Goal: Information Seeking & Learning: Find specific page/section

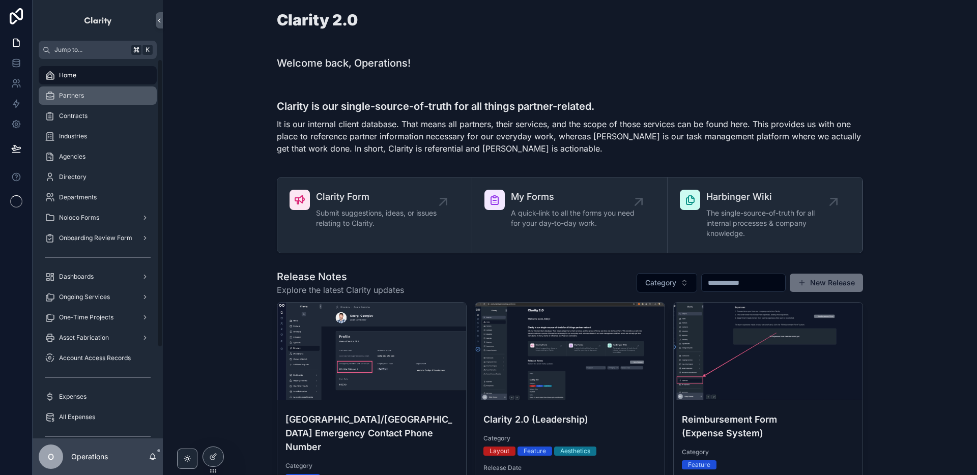
click at [138, 100] on div "Partners" at bounding box center [98, 96] width 106 height 16
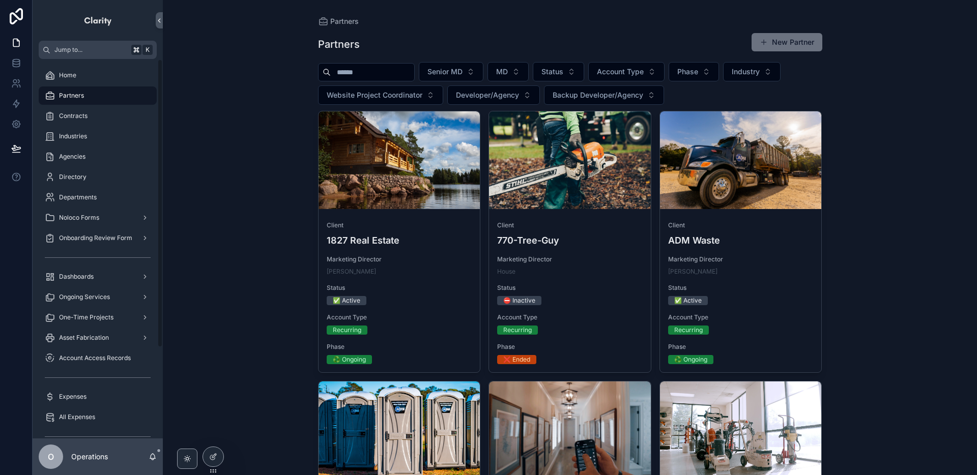
click at [366, 74] on input "scrollable content" at bounding box center [372, 72] width 83 height 14
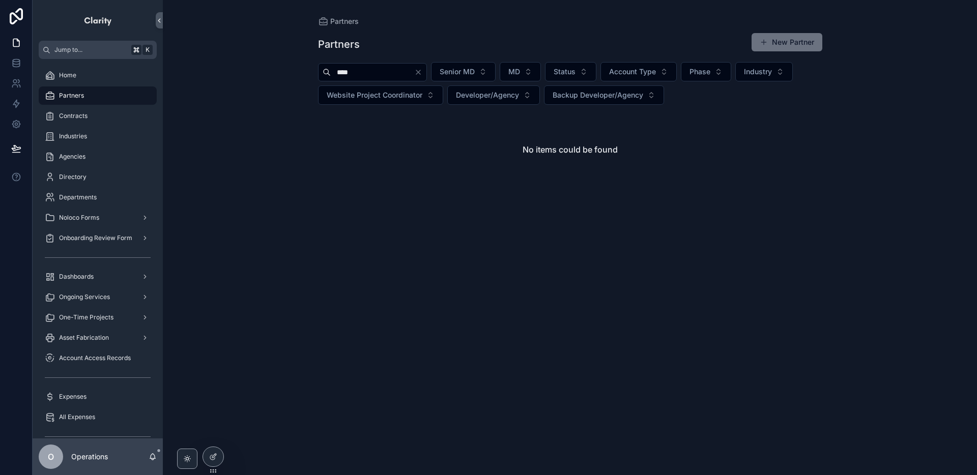
drag, startPoint x: 367, startPoint y: 76, endPoint x: 350, endPoint y: 74, distance: 17.4
click at [341, 73] on input "****" at bounding box center [372, 72] width 83 height 14
type input "***"
drag, startPoint x: 378, startPoint y: 79, endPoint x: 389, endPoint y: 112, distance: 34.9
click at [389, 112] on div "scrollable content" at bounding box center [570, 133] width 504 height 45
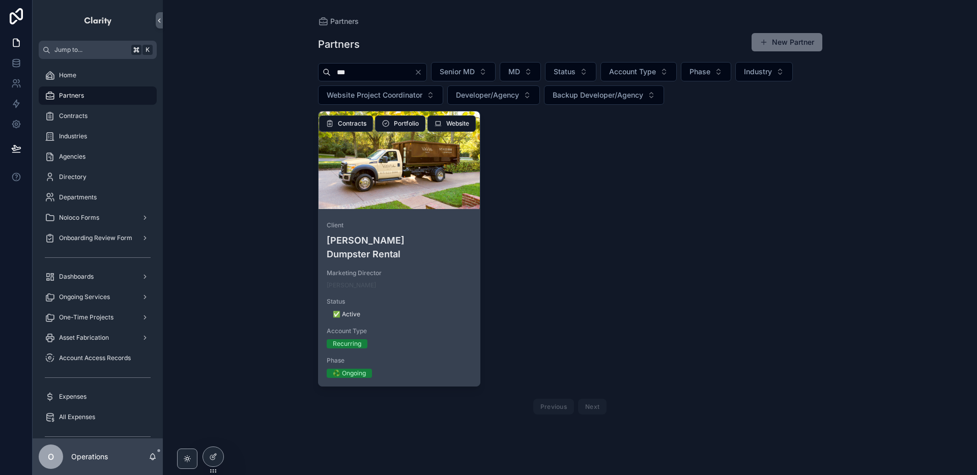
click at [380, 201] on div "scrollable content" at bounding box center [400, 160] width 162 height 98
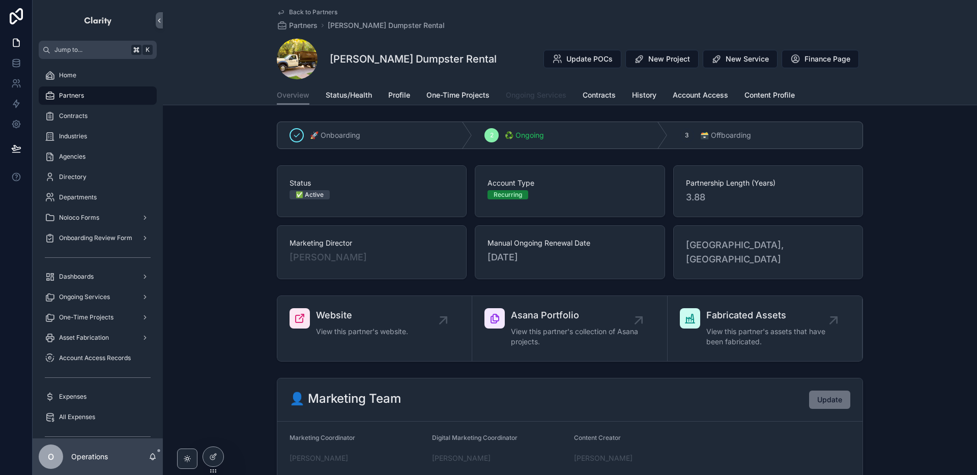
click at [561, 92] on span "Ongoing Services" at bounding box center [536, 95] width 61 height 10
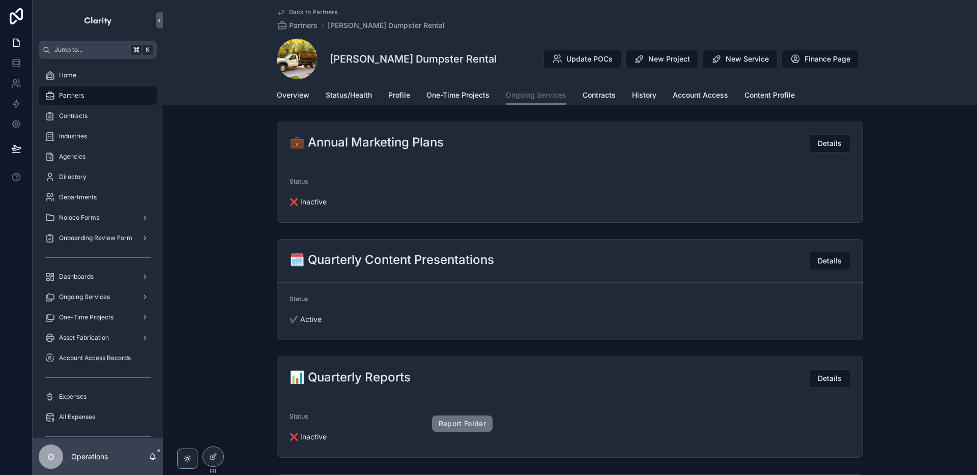
click at [276, 97] on div "Overview Status/Health Profile One-Time Projects Ongoing Services Contracts His…" at bounding box center [570, 95] width 802 height 19
drag, startPoint x: 293, startPoint y: 97, endPoint x: 314, endPoint y: 93, distance: 21.4
click at [293, 97] on span "Overview" at bounding box center [293, 95] width 33 height 10
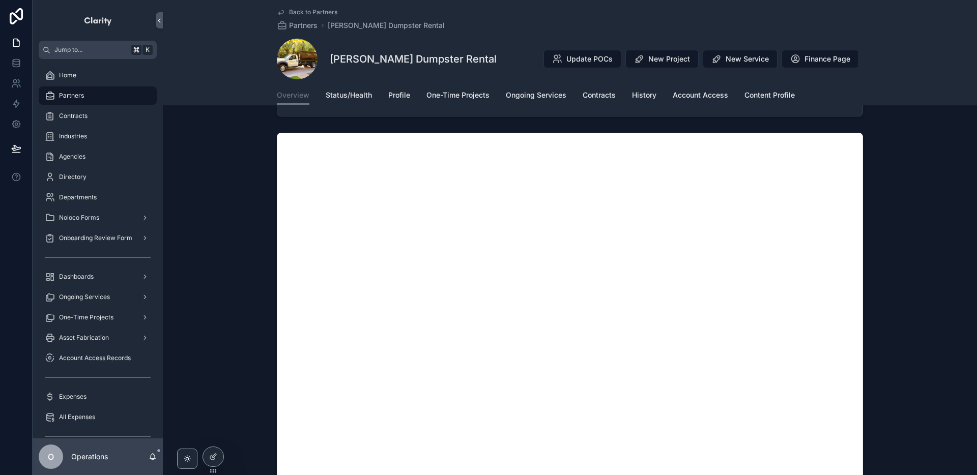
scroll to position [1032, 0]
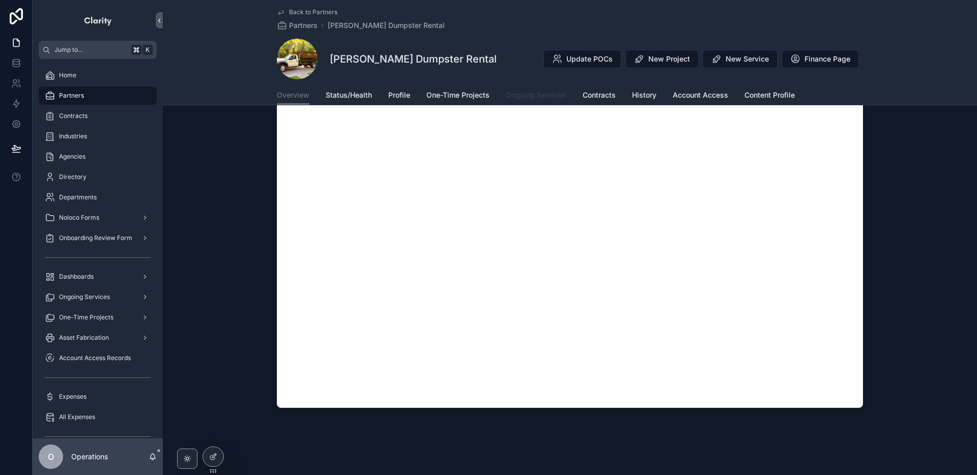
click at [523, 97] on span "Ongoing Services" at bounding box center [536, 95] width 61 height 10
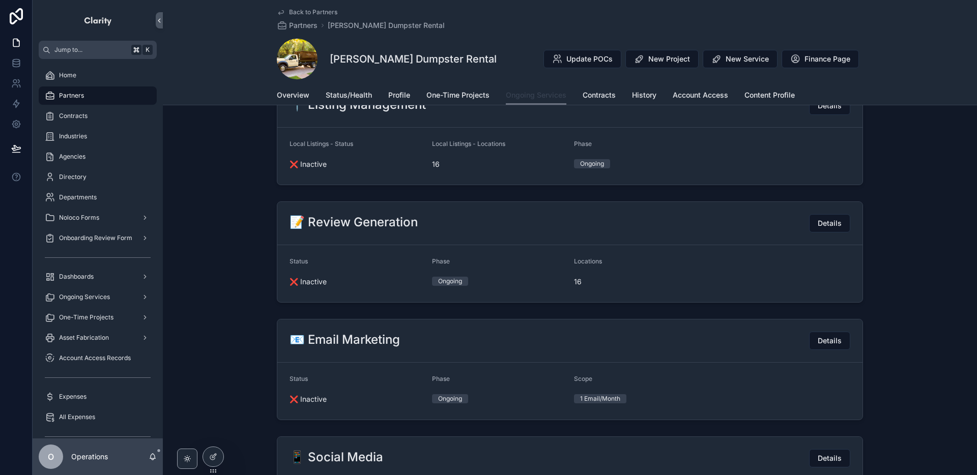
scroll to position [923, 0]
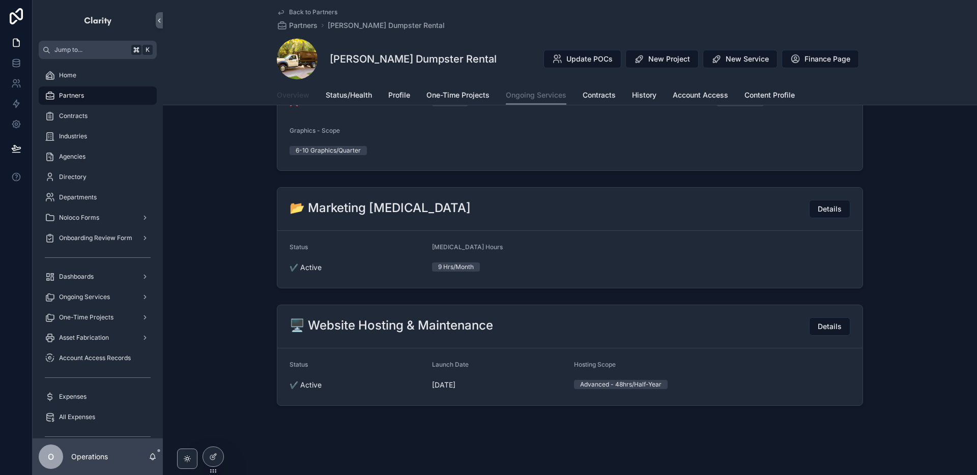
click at [286, 95] on span "Overview" at bounding box center [293, 95] width 33 height 10
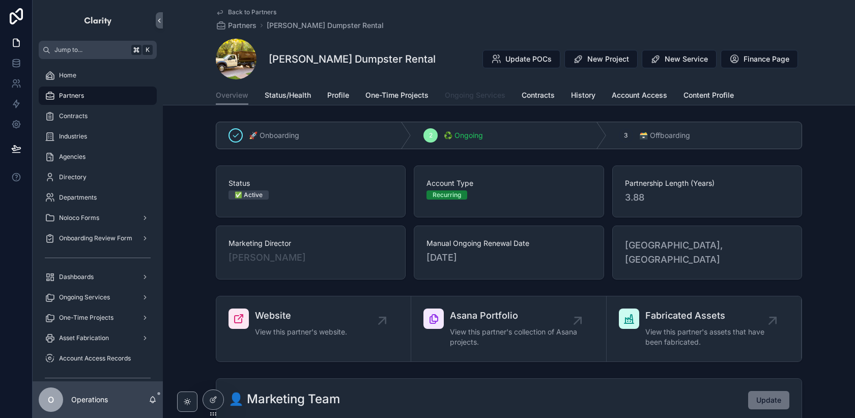
click at [455, 104] on link "Ongoing Services" at bounding box center [475, 96] width 61 height 20
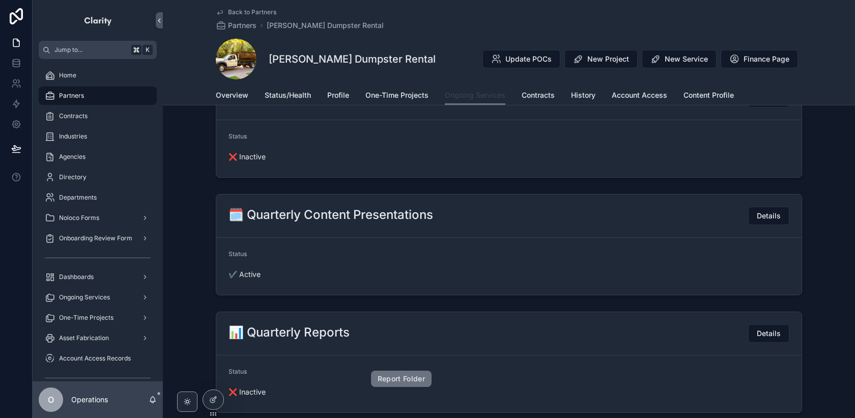
scroll to position [121, 0]
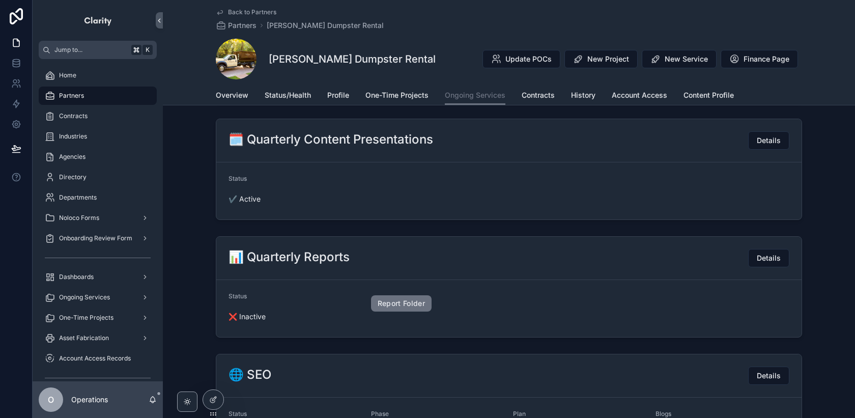
click at [256, 9] on span "Back to Partners" at bounding box center [252, 12] width 48 height 8
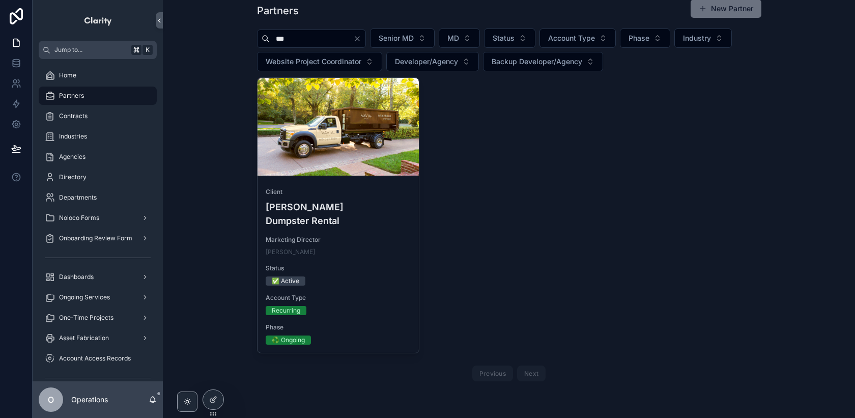
scroll to position [20, 0]
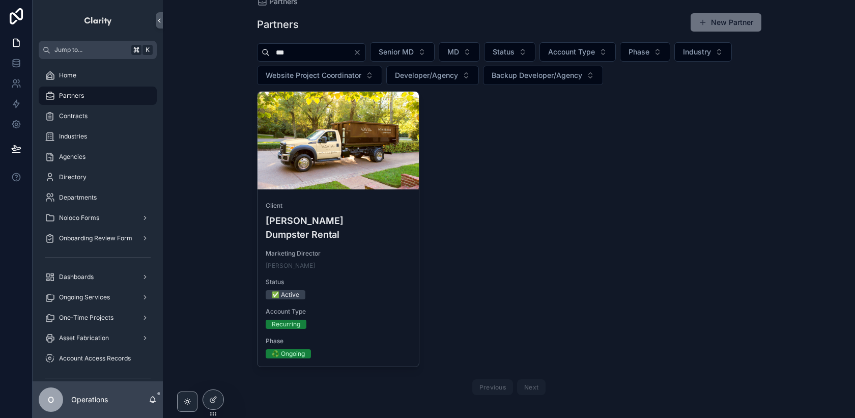
drag, startPoint x: 310, startPoint y: 60, endPoint x: 260, endPoint y: 58, distance: 50.4
click at [260, 58] on div "***" at bounding box center [311, 52] width 109 height 18
drag, startPoint x: 291, startPoint y: 52, endPoint x: 258, endPoint y: 52, distance: 33.1
click at [258, 52] on div "***" at bounding box center [311, 52] width 109 height 18
click at [359, 50] on icon "Clear" at bounding box center [357, 52] width 4 height 4
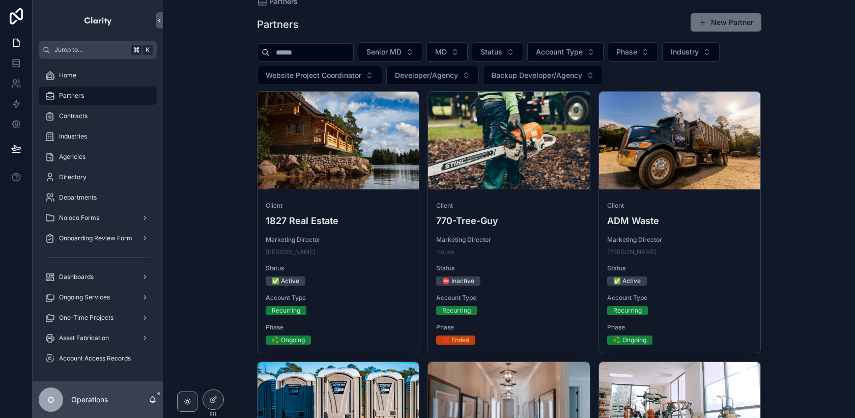
click at [309, 59] on input "scrollable content" at bounding box center [311, 52] width 83 height 14
type input "******"
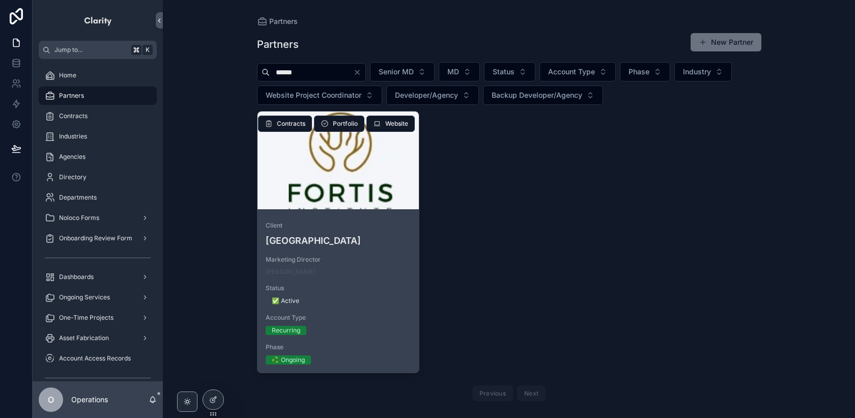
click at [363, 192] on div "scrollable content" at bounding box center [339, 160] width 162 height 98
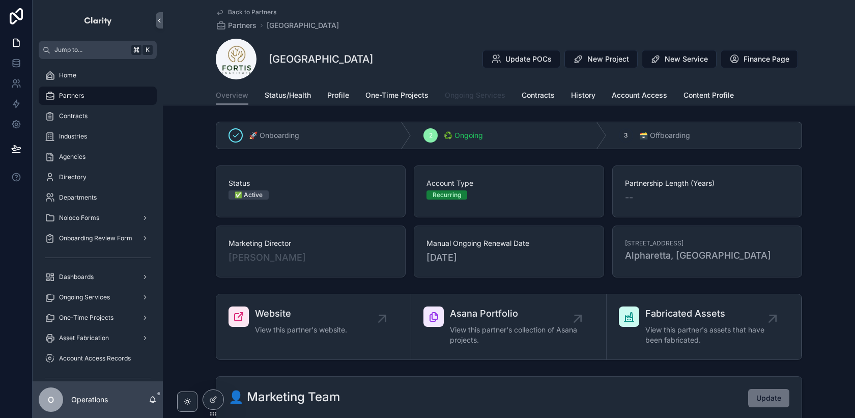
click at [467, 94] on span "Ongoing Services" at bounding box center [475, 95] width 61 height 10
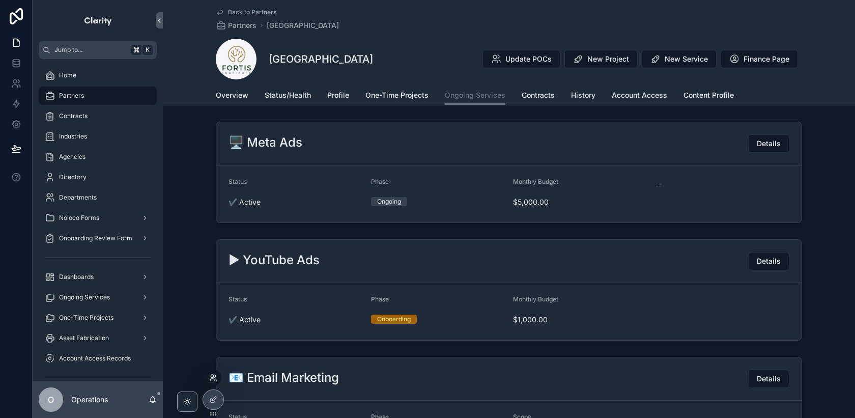
click at [212, 379] on icon at bounding box center [213, 378] width 8 height 8
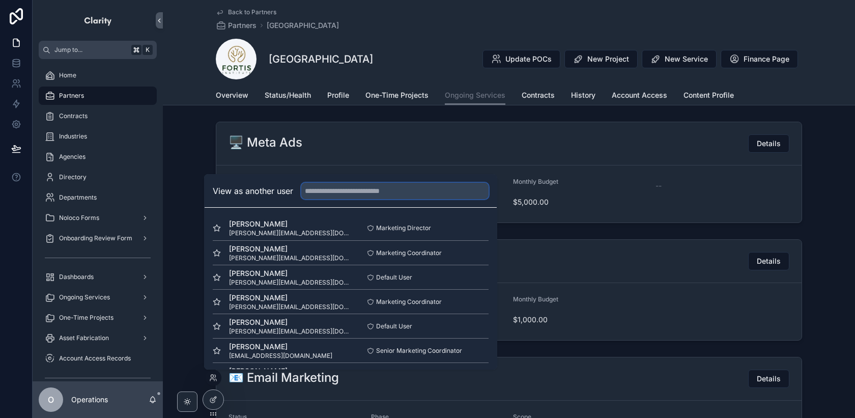
click at [336, 192] on input "text" at bounding box center [394, 191] width 187 height 16
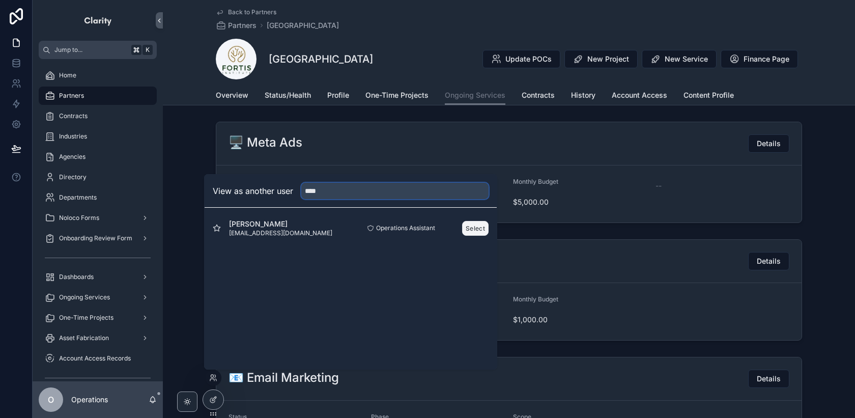
type input "****"
click at [475, 231] on button "Select" at bounding box center [475, 228] width 26 height 15
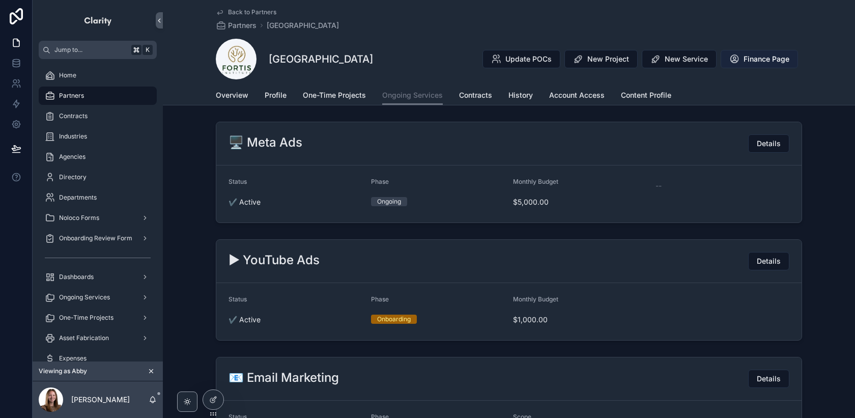
click at [742, 62] on button "Finance Page" at bounding box center [759, 59] width 77 height 18
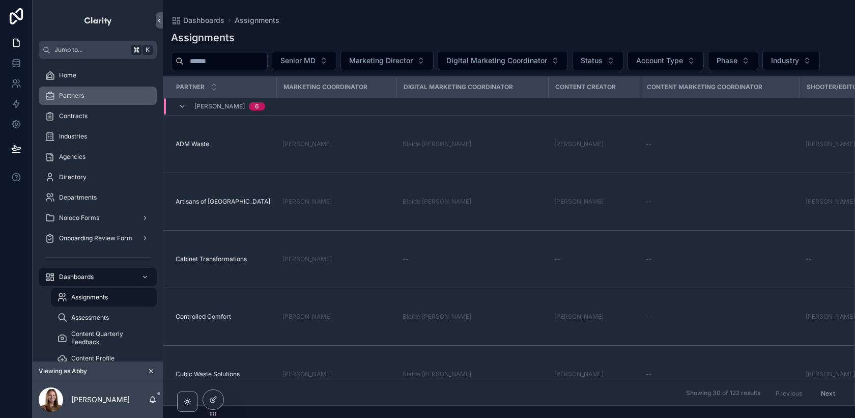
click at [102, 94] on div "Partners" at bounding box center [98, 96] width 106 height 16
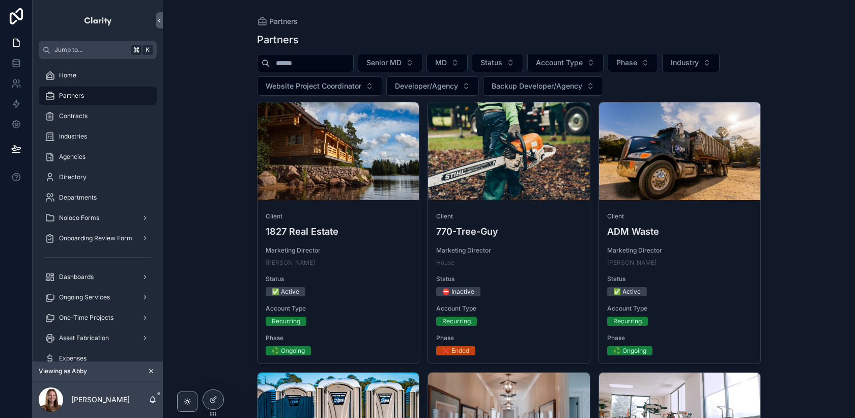
click at [290, 67] on input "scrollable content" at bounding box center [311, 63] width 83 height 14
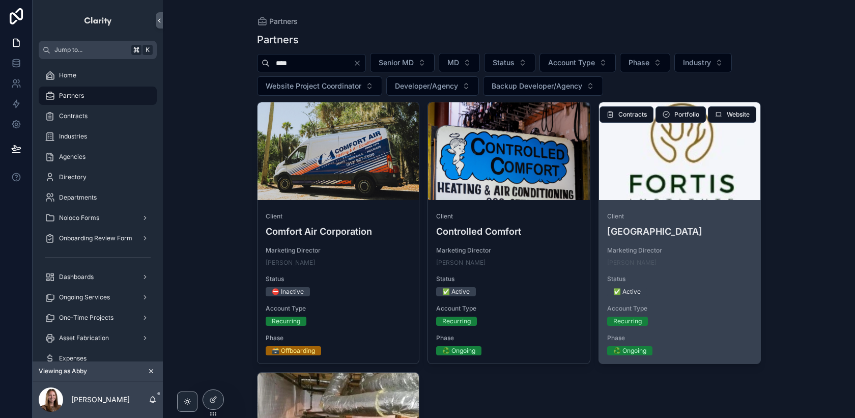
type input "****"
click at [701, 178] on div "scrollable content" at bounding box center [680, 151] width 162 height 98
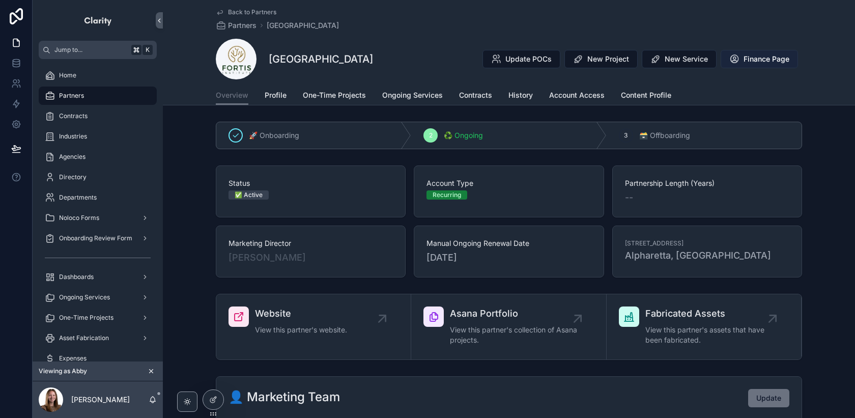
click at [775, 65] on button "Finance Page" at bounding box center [759, 59] width 77 height 18
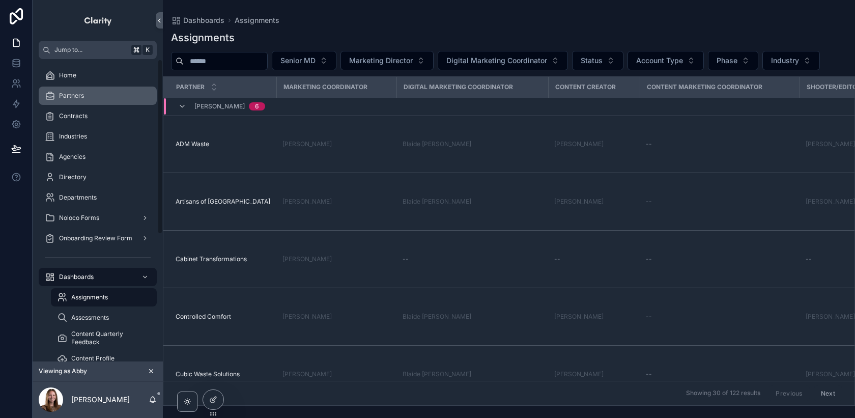
click at [106, 97] on div "Partners" at bounding box center [98, 96] width 106 height 16
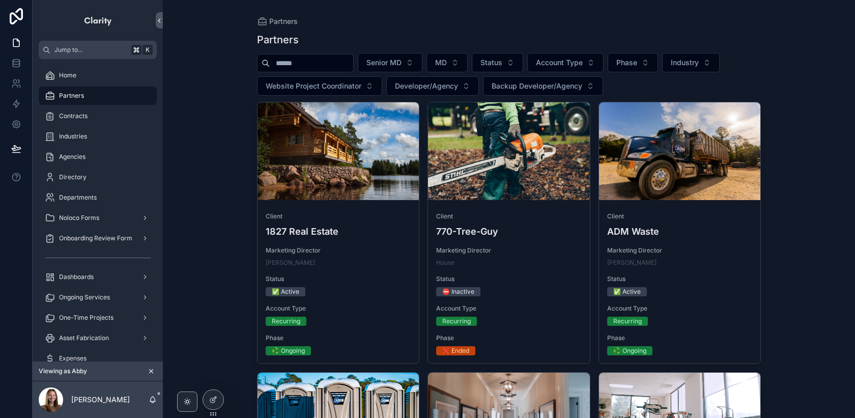
click at [308, 60] on input "scrollable content" at bounding box center [311, 63] width 83 height 14
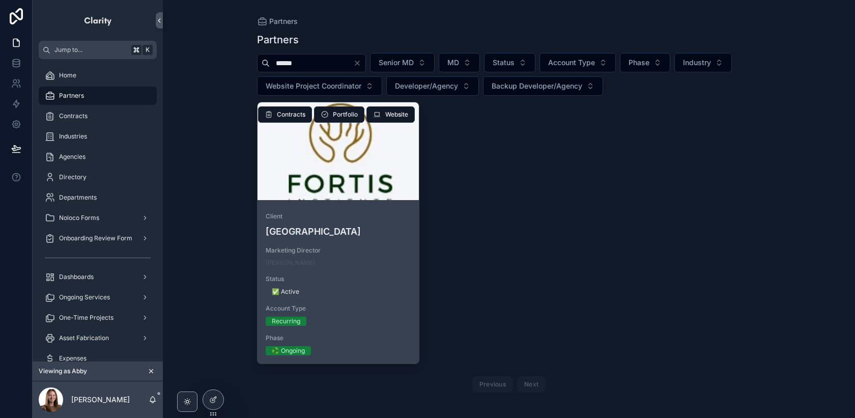
type input "******"
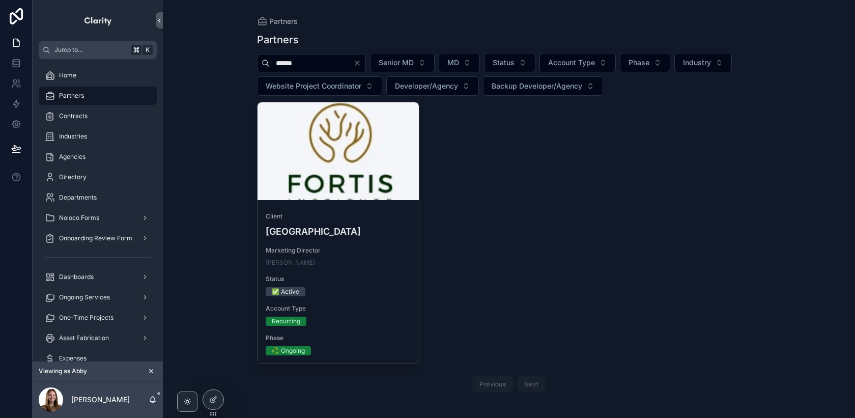
click at [0, 0] on div "scrollable content" at bounding box center [0, 0] width 0 height 0
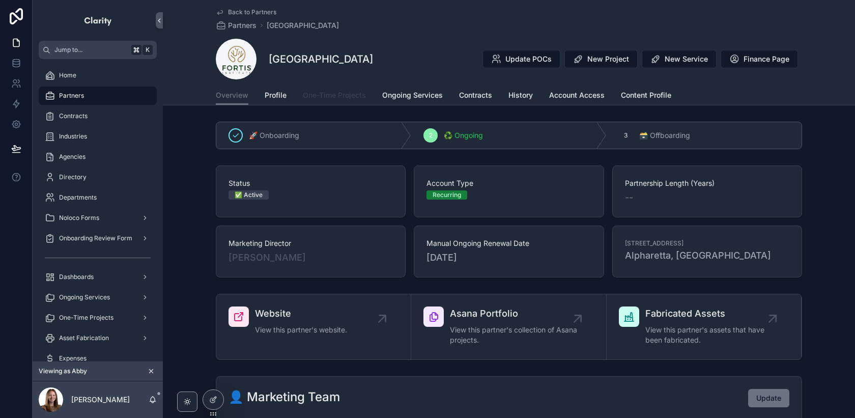
click at [354, 90] on link "One-Time Projects" at bounding box center [334, 96] width 63 height 20
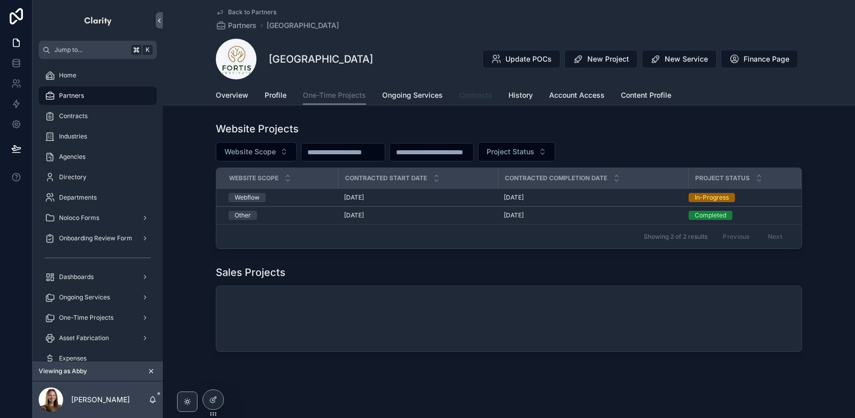
click at [483, 94] on span "Contracts" at bounding box center [475, 95] width 33 height 10
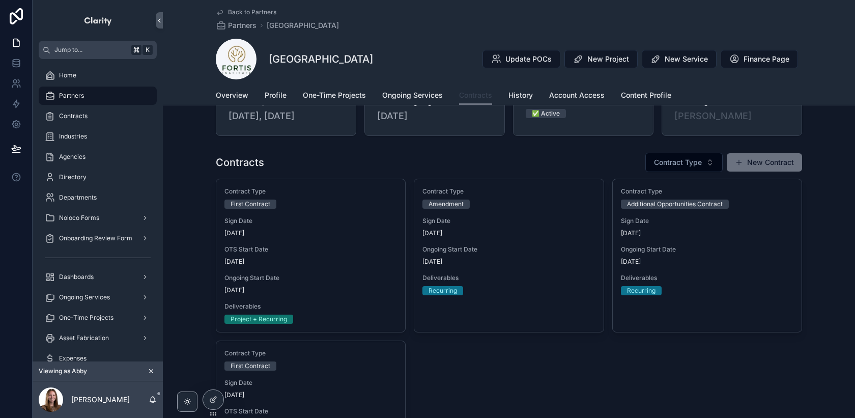
scroll to position [38, 0]
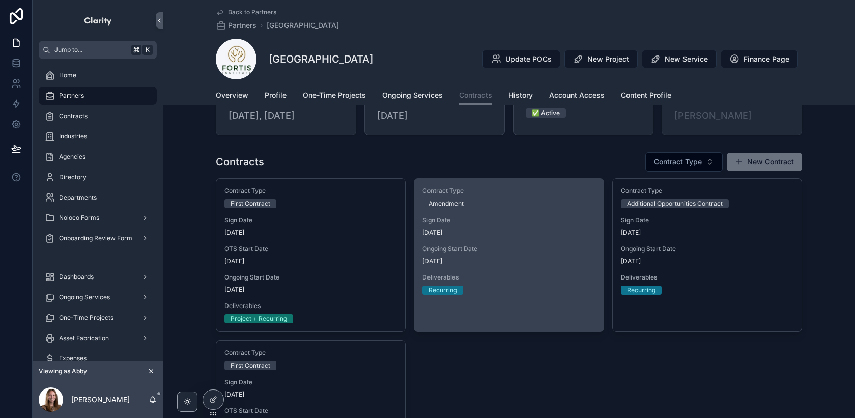
click at [525, 232] on span "6/10/2025" at bounding box center [509, 233] width 173 height 8
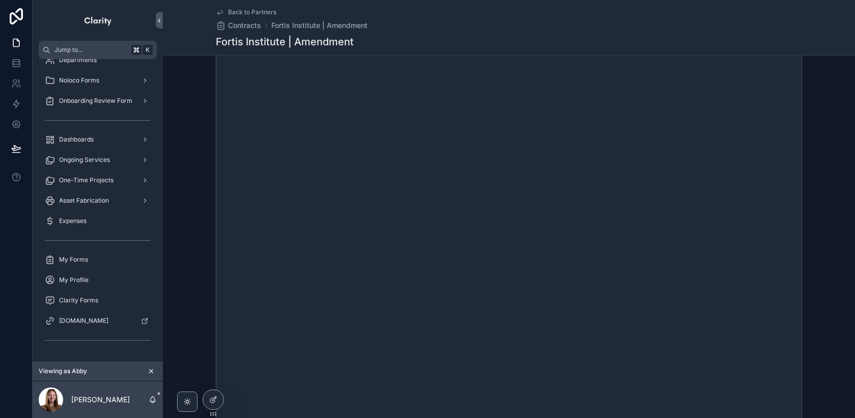
scroll to position [151, 0]
click at [269, 16] on span "Back to Partners" at bounding box center [252, 12] width 48 height 8
